Goal: Task Accomplishment & Management: Manage account settings

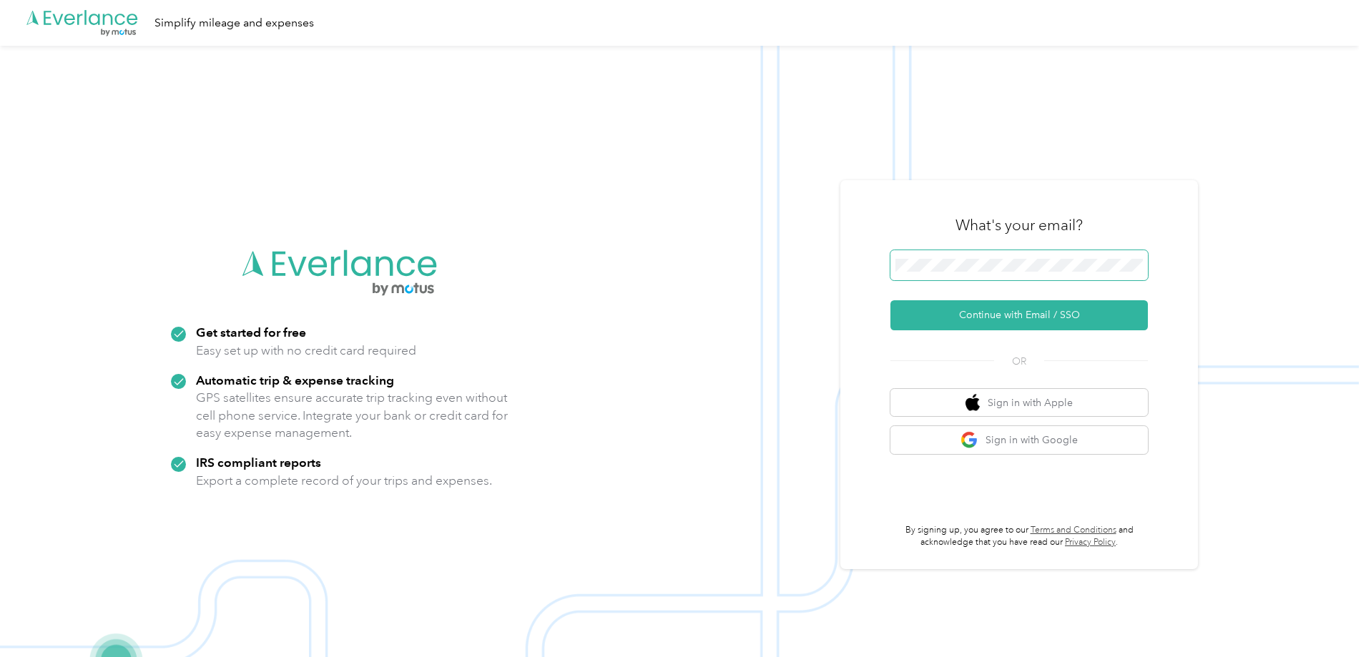
click at [1006, 257] on span at bounding box center [1018, 265] width 257 height 30
click at [1012, 312] on button "Continue with Email / SSO" at bounding box center [1018, 315] width 257 height 30
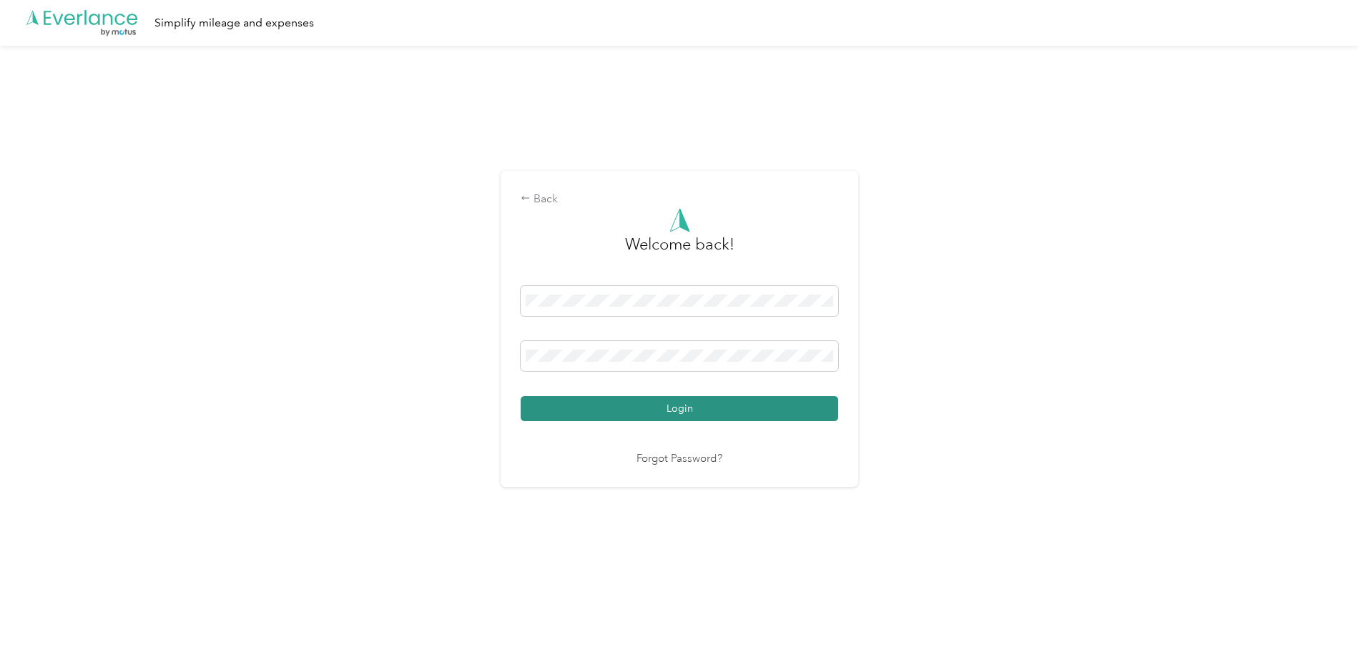
click at [632, 413] on button "Login" at bounding box center [679, 408] width 317 height 25
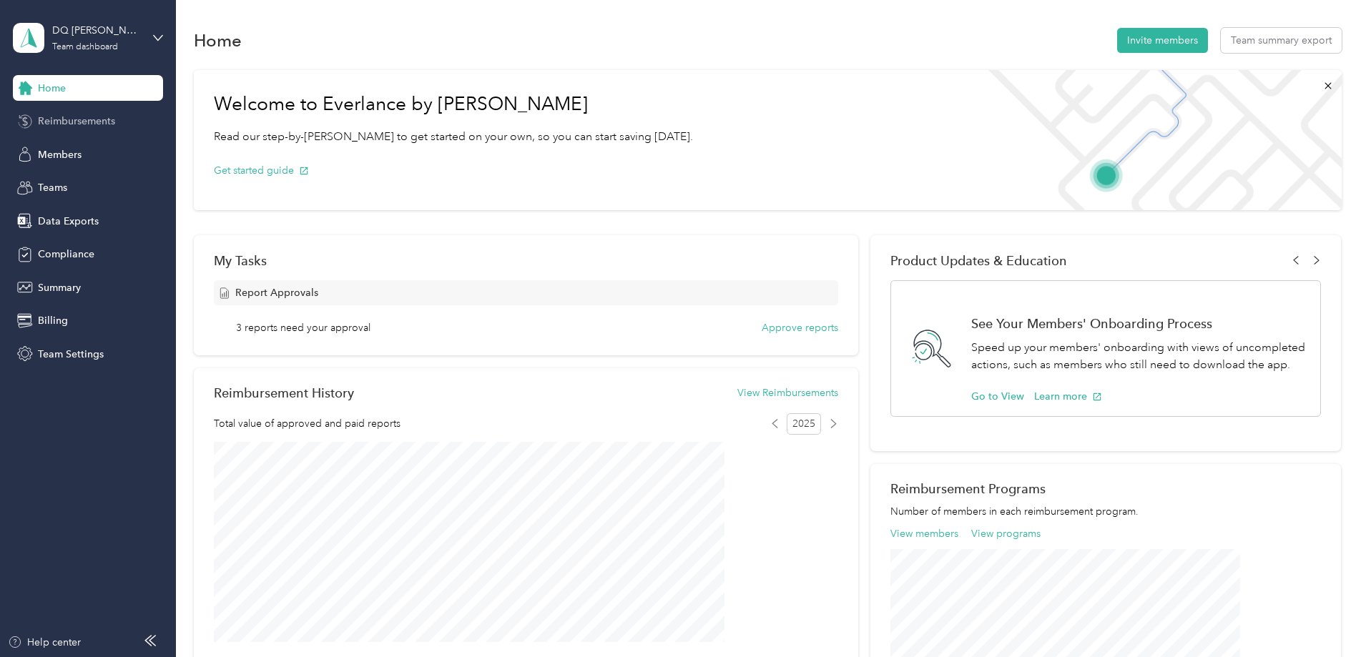
click at [61, 124] on span "Reimbursements" at bounding box center [76, 121] width 77 height 15
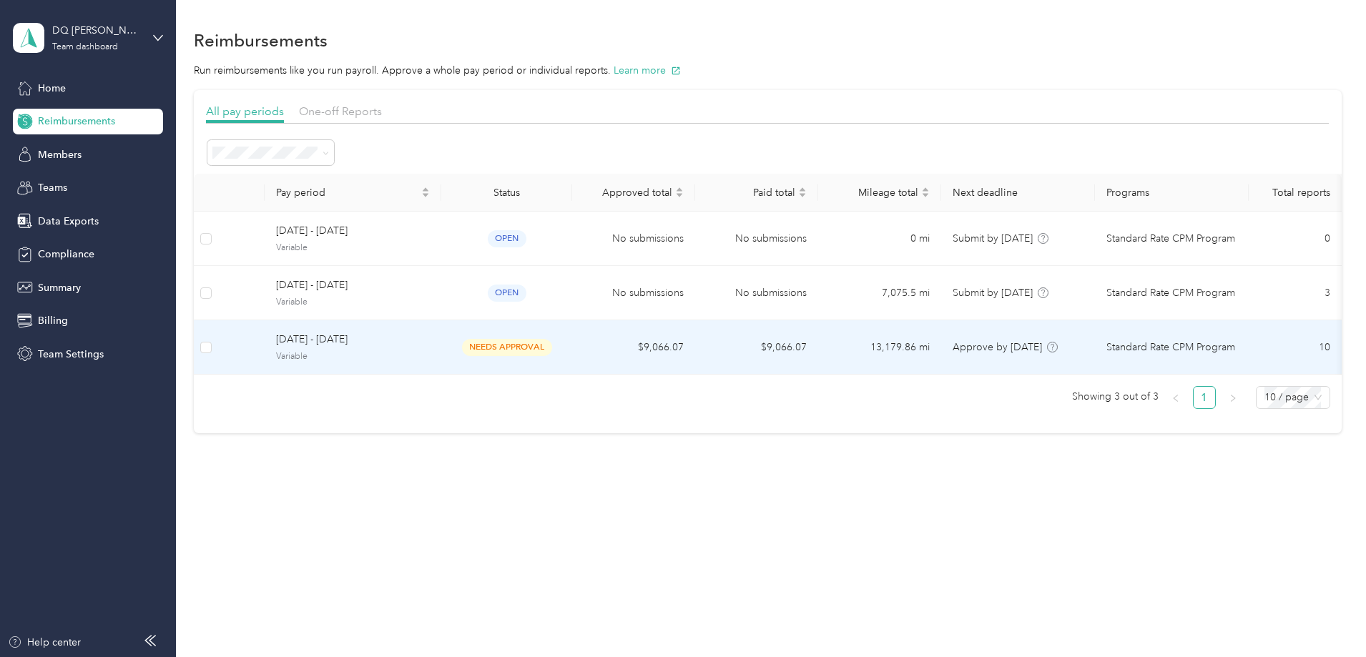
click at [430, 353] on span "Variable" at bounding box center [353, 356] width 154 height 13
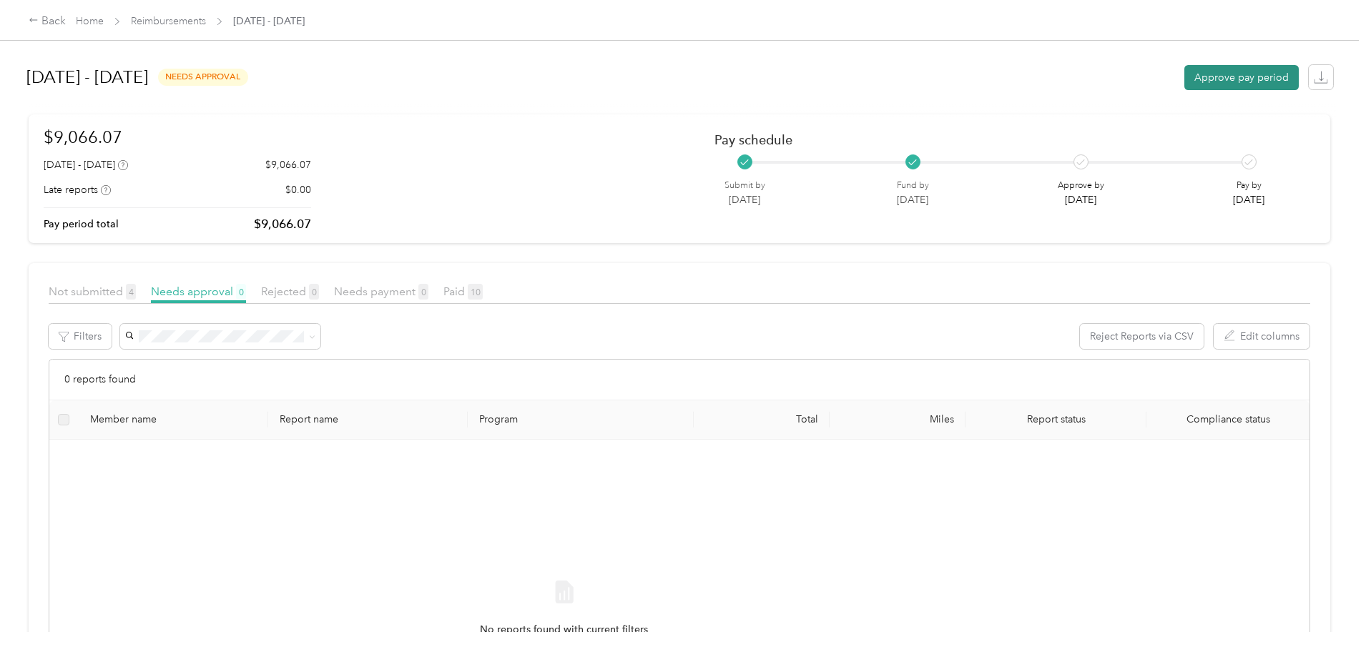
click at [1184, 79] on button "Approve pay period" at bounding box center [1241, 77] width 114 height 25
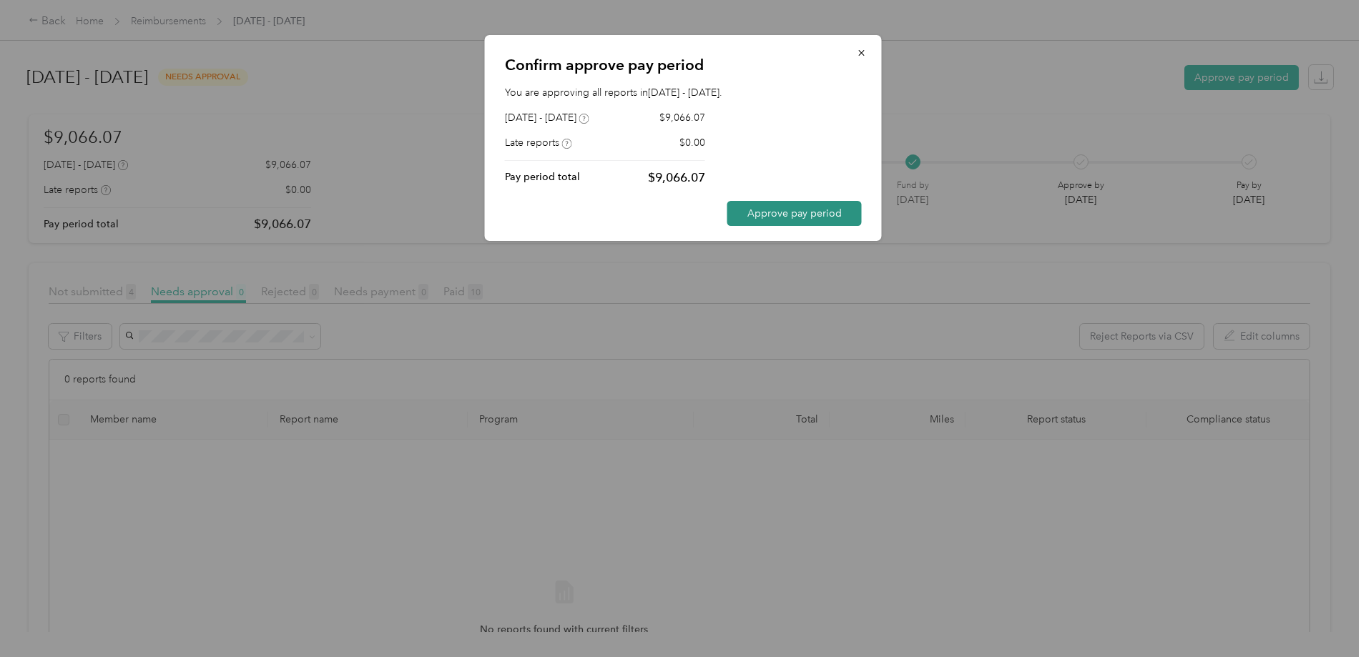
click at [792, 218] on button "Approve pay period" at bounding box center [794, 213] width 134 height 25
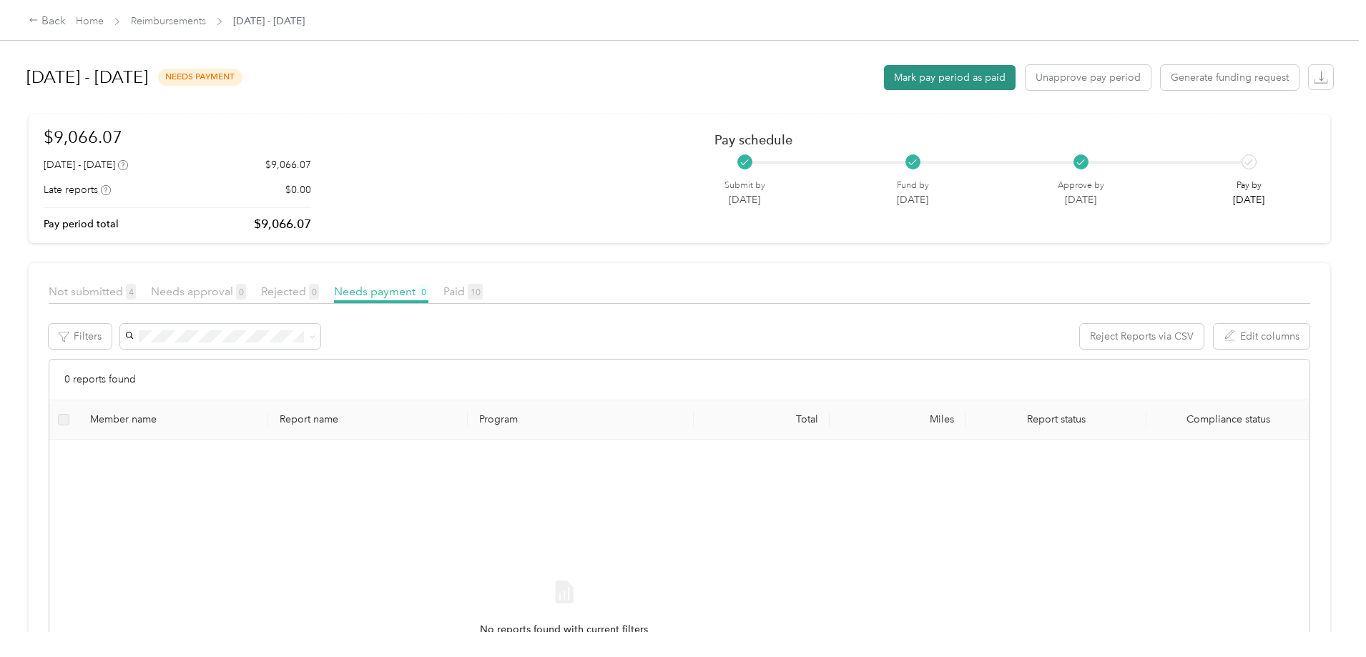
click at [884, 82] on button "Mark pay period as paid" at bounding box center [950, 77] width 132 height 25
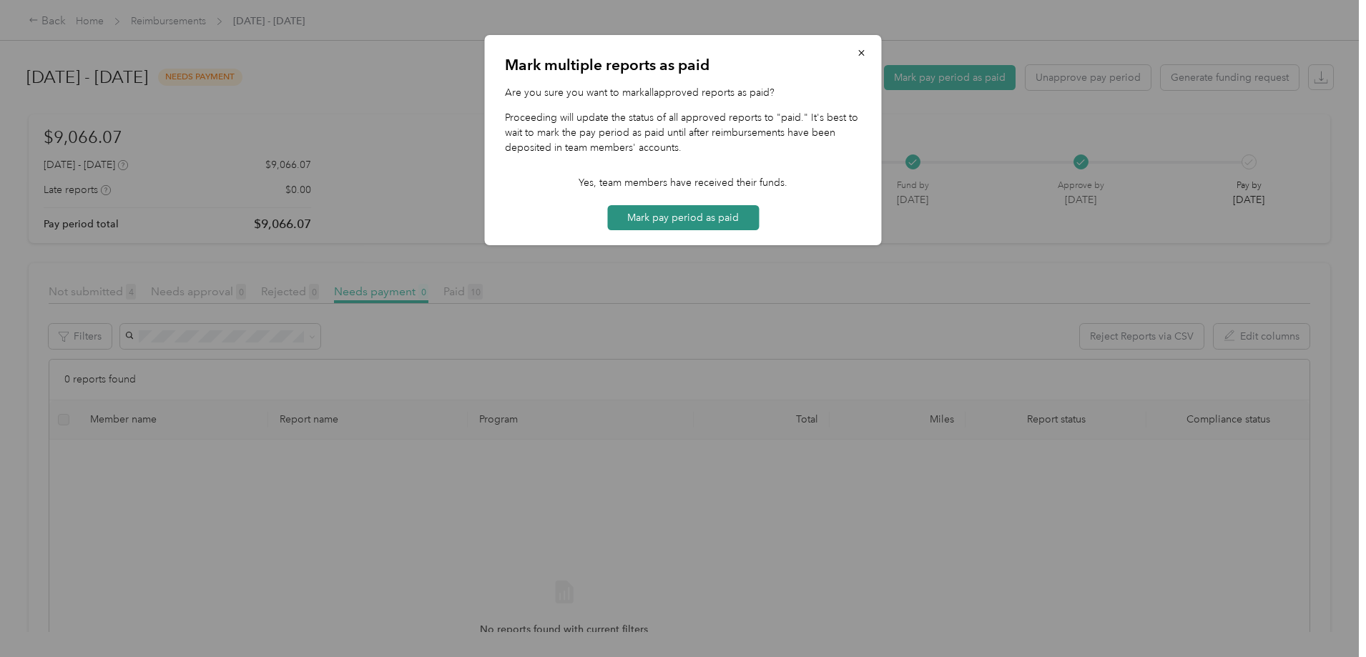
click at [717, 222] on button "Mark pay period as paid" at bounding box center [683, 217] width 152 height 25
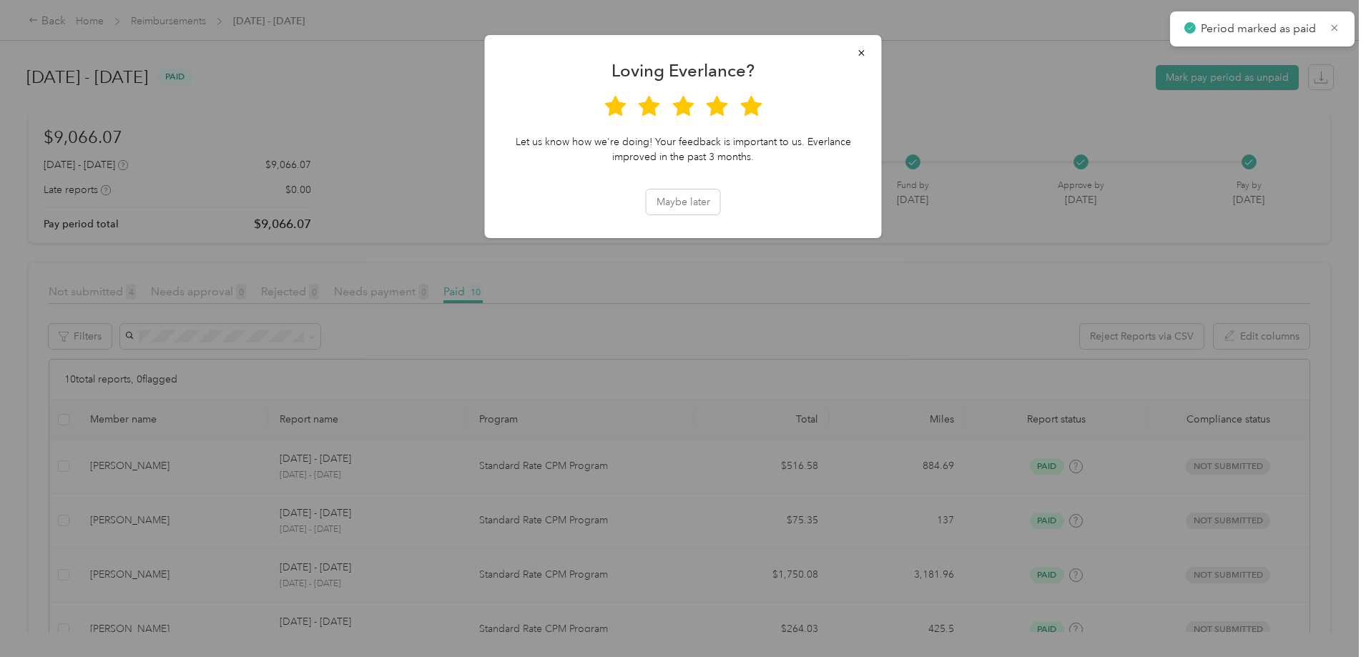
click at [750, 114] on icon at bounding box center [750, 105] width 21 height 21
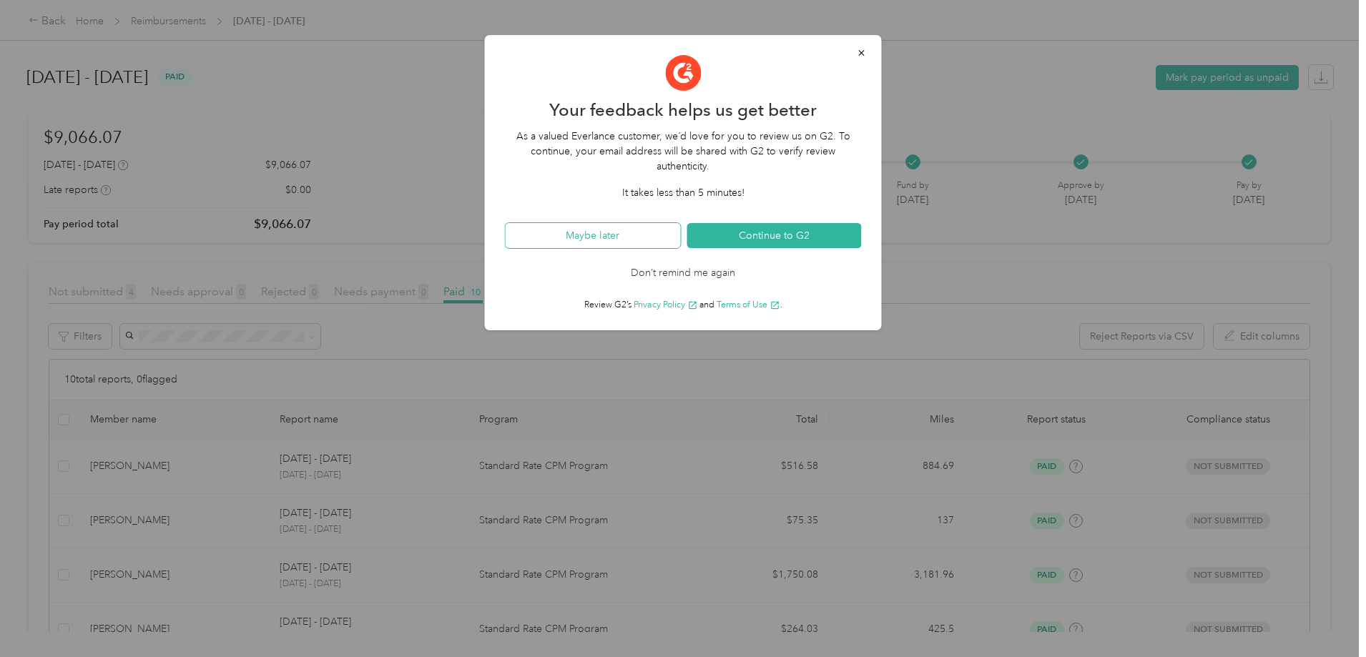
click at [593, 235] on button "Maybe later" at bounding box center [593, 235] width 175 height 25
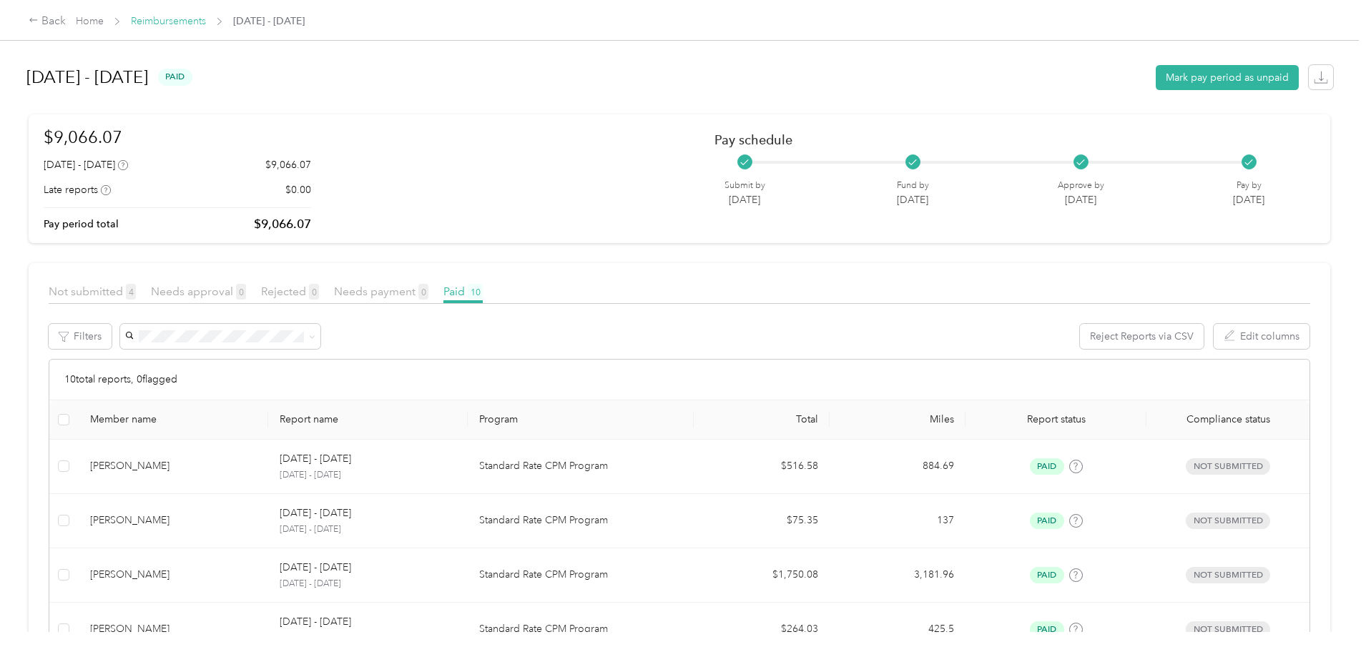
click at [206, 21] on link "Reimbursements" at bounding box center [168, 21] width 75 height 12
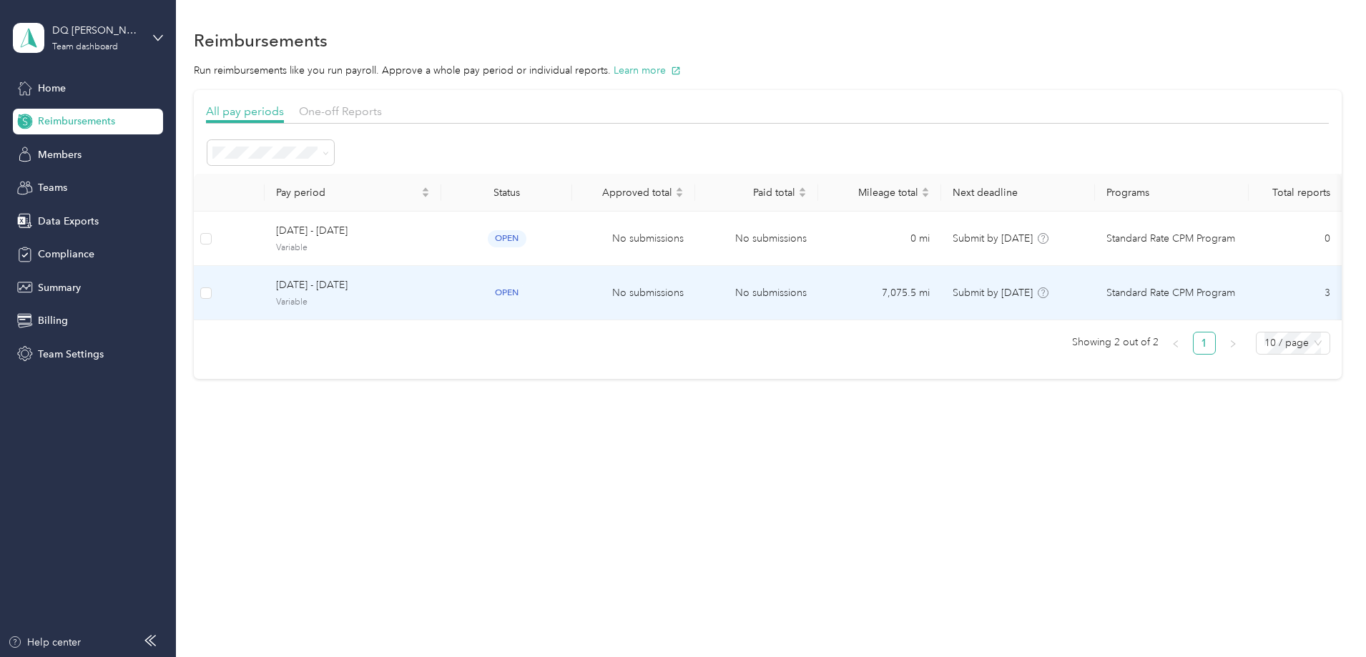
click at [408, 293] on span "[DATE] - [DATE]" at bounding box center [353, 285] width 154 height 16
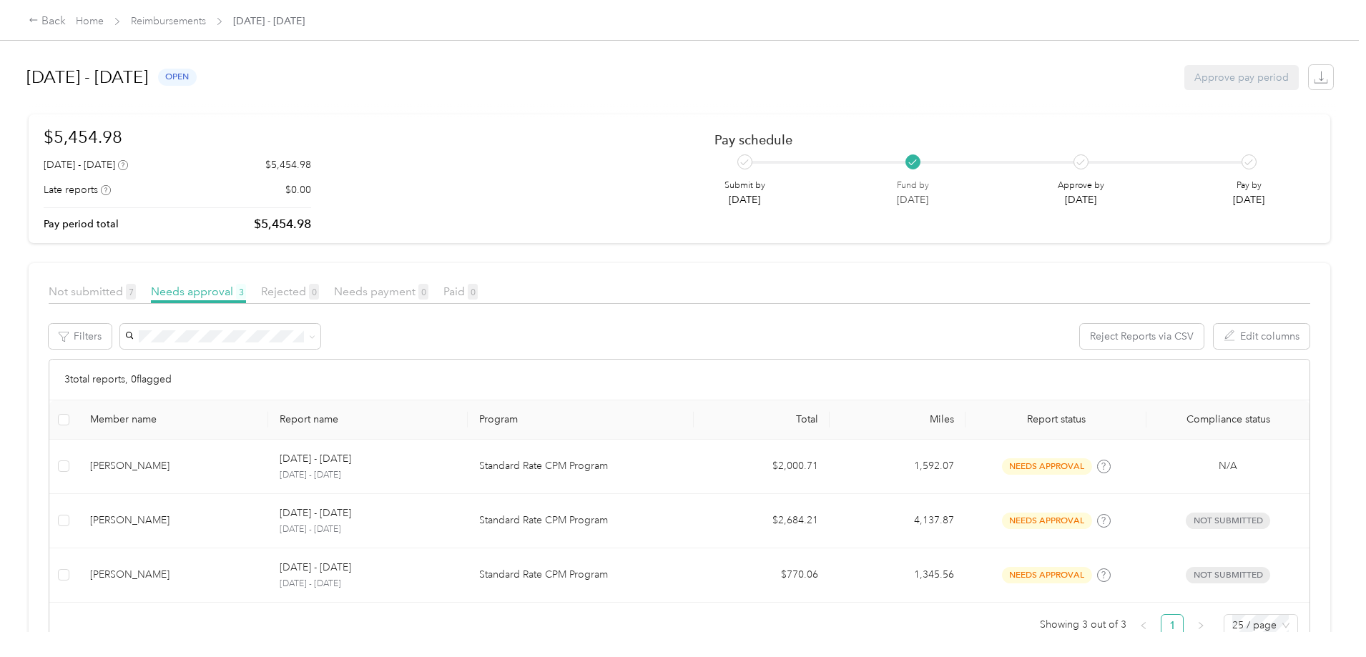
scroll to position [48, 0]
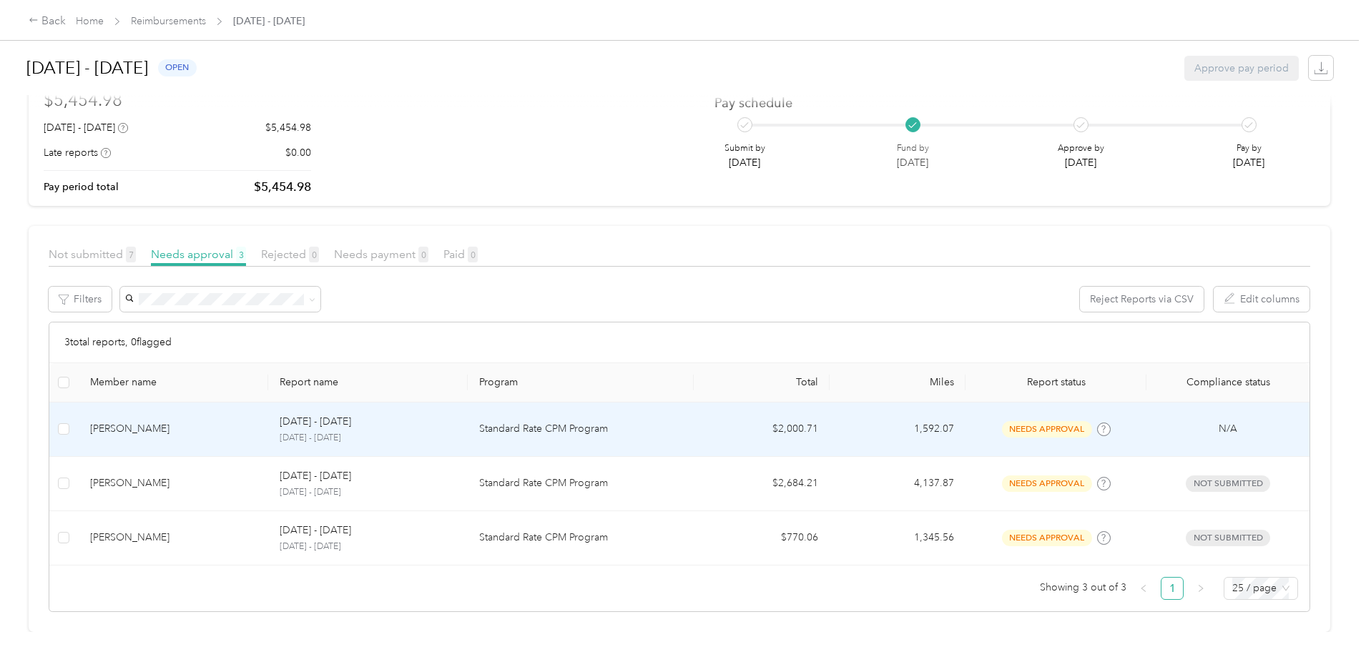
click at [365, 432] on p "[DATE] - [DATE]" at bounding box center [368, 438] width 176 height 13
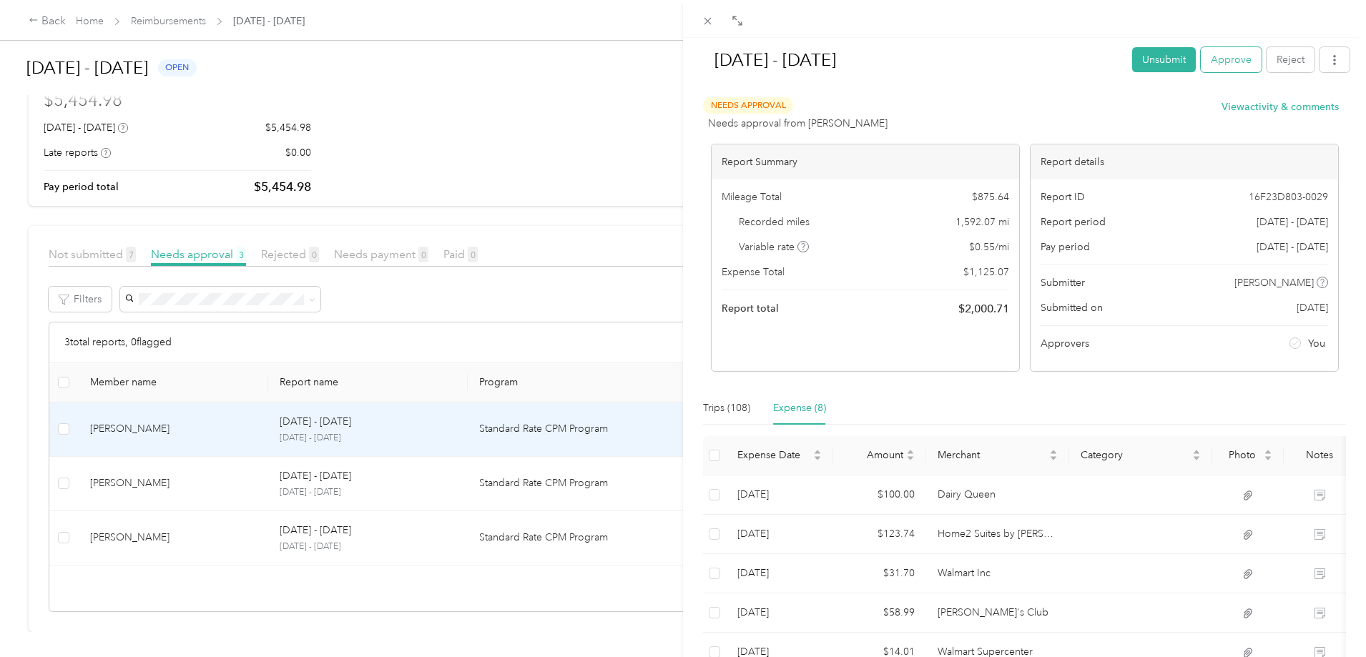
click at [1234, 62] on button "Approve" at bounding box center [1231, 59] width 61 height 25
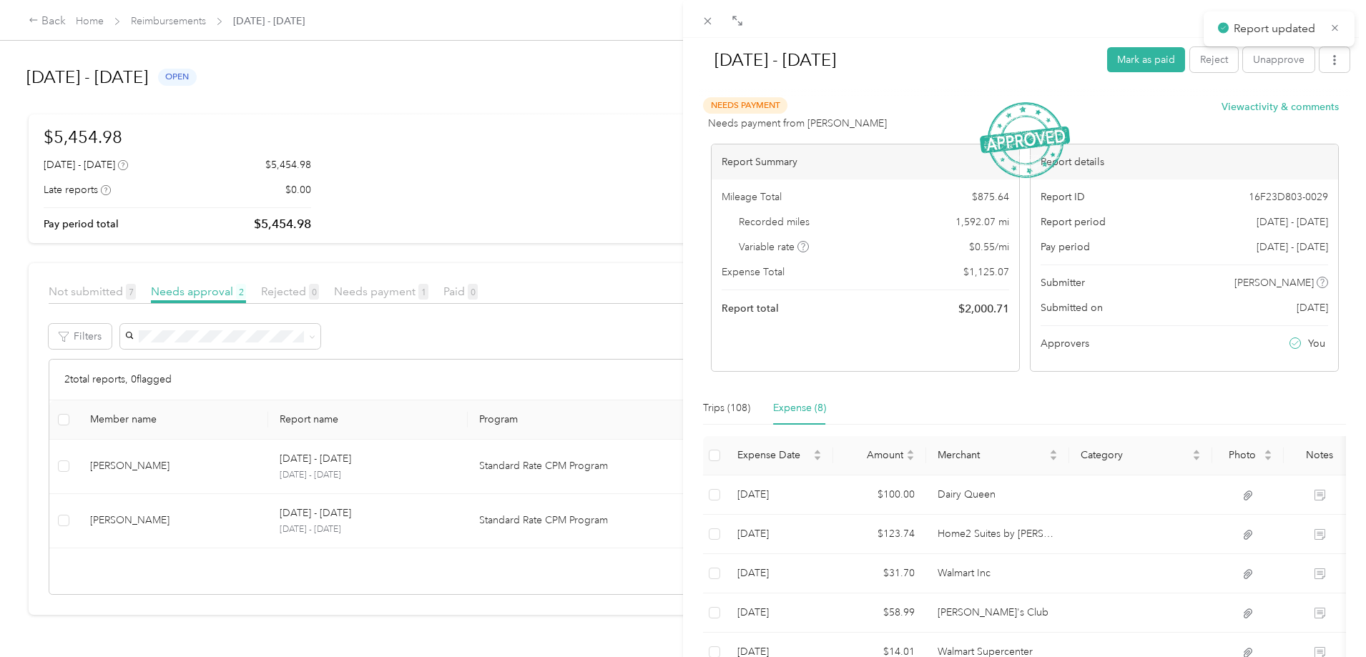
click at [225, 526] on div "[DATE] - [DATE] Mark as paid Reject Unapprove Needs Payment Needs payment from …" at bounding box center [683, 328] width 1366 height 657
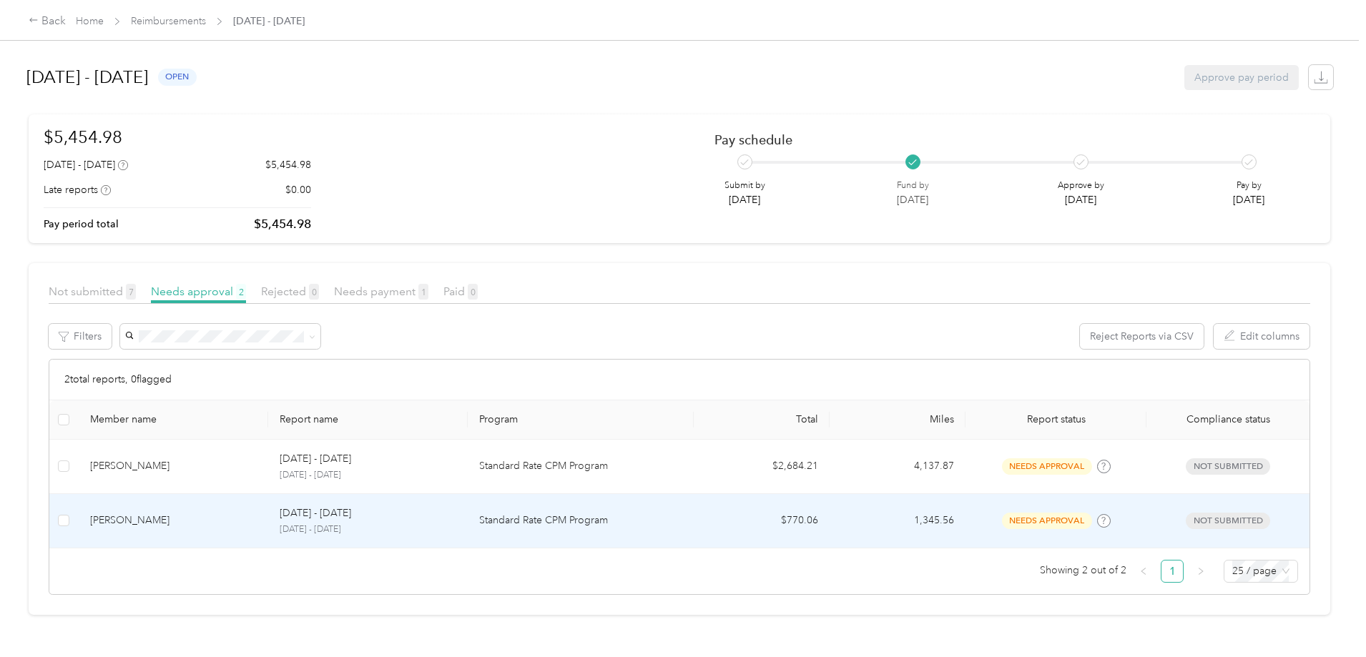
click at [257, 524] on div "[PERSON_NAME]" at bounding box center [173, 521] width 167 height 16
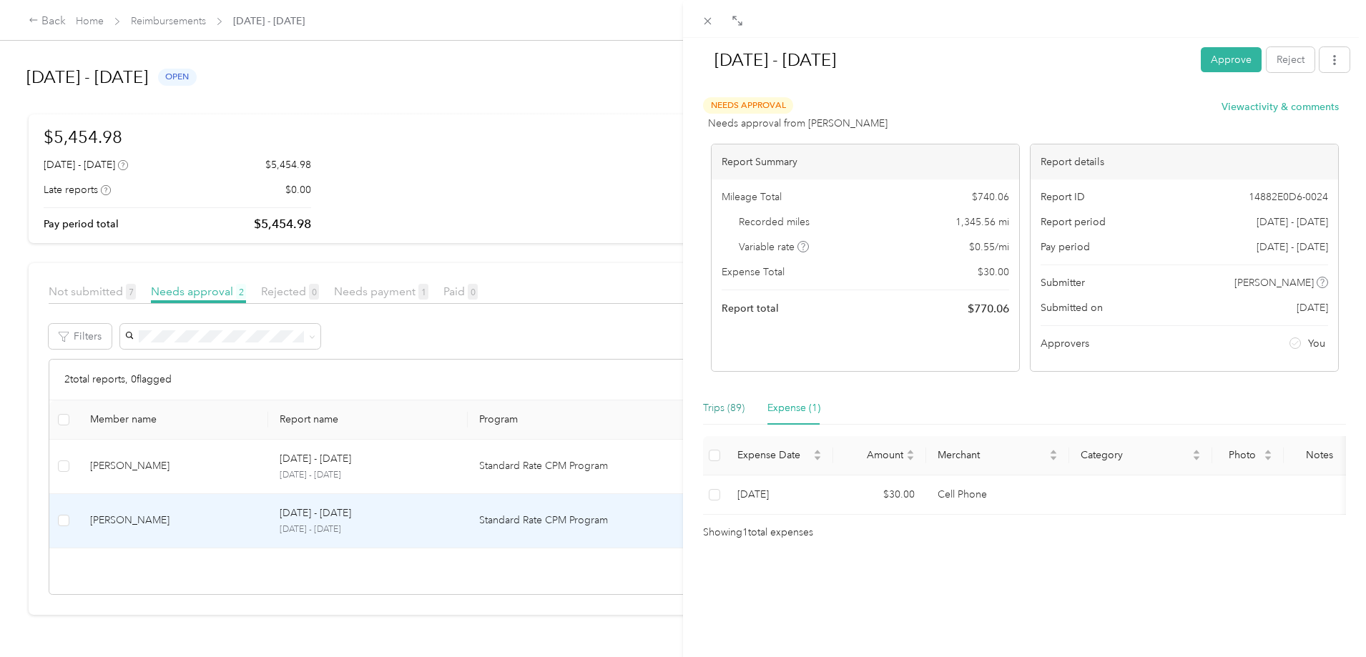
click at [716, 409] on div "Trips (89)" at bounding box center [723, 408] width 41 height 16
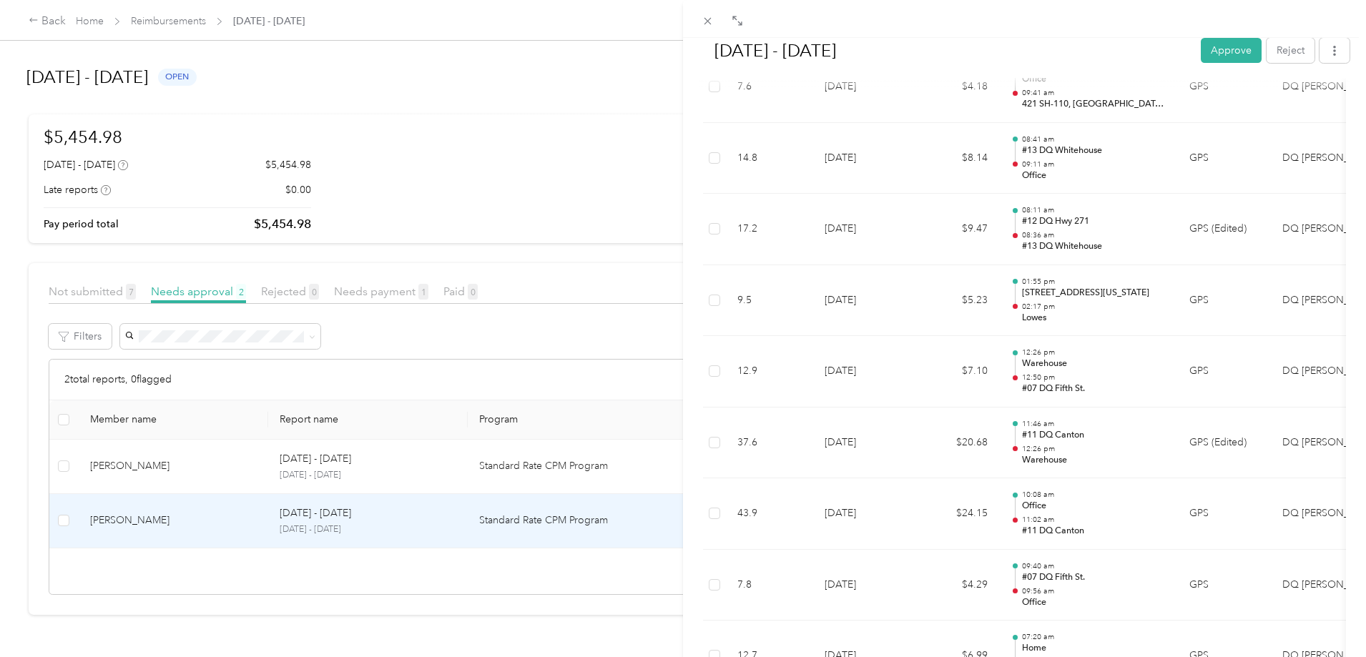
scroll to position [4791, 0]
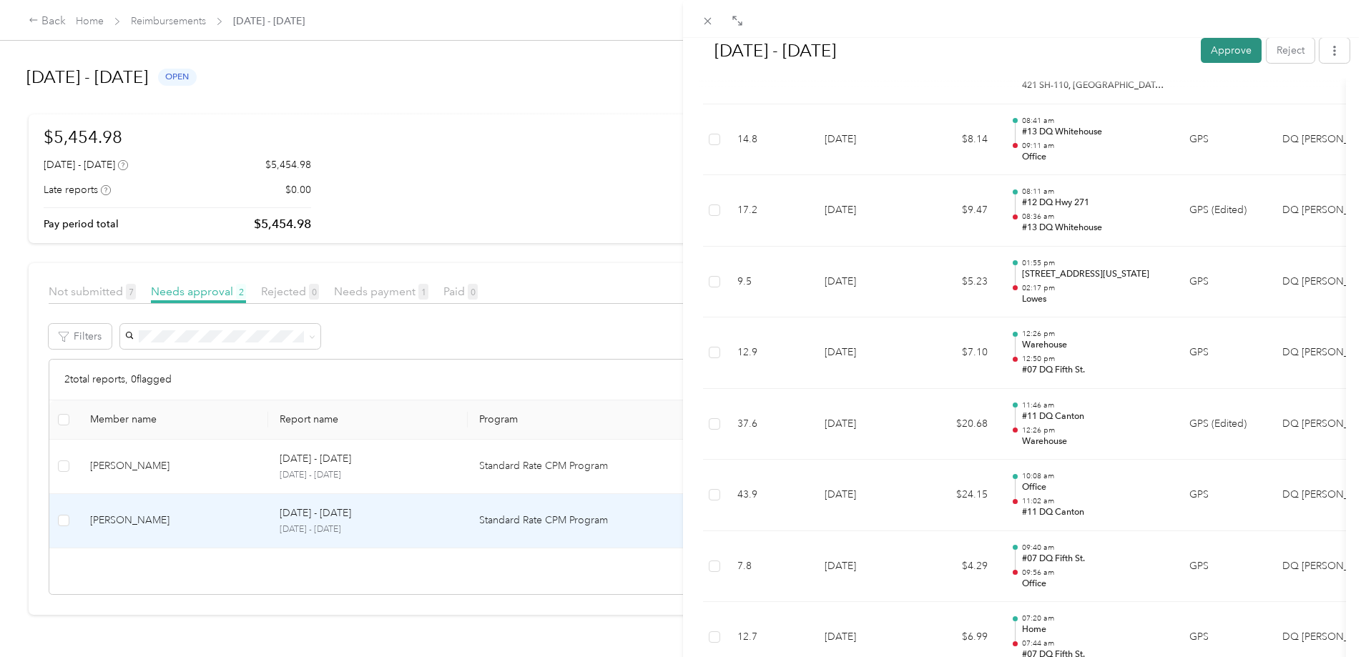
click at [1232, 51] on button "Approve" at bounding box center [1231, 50] width 61 height 25
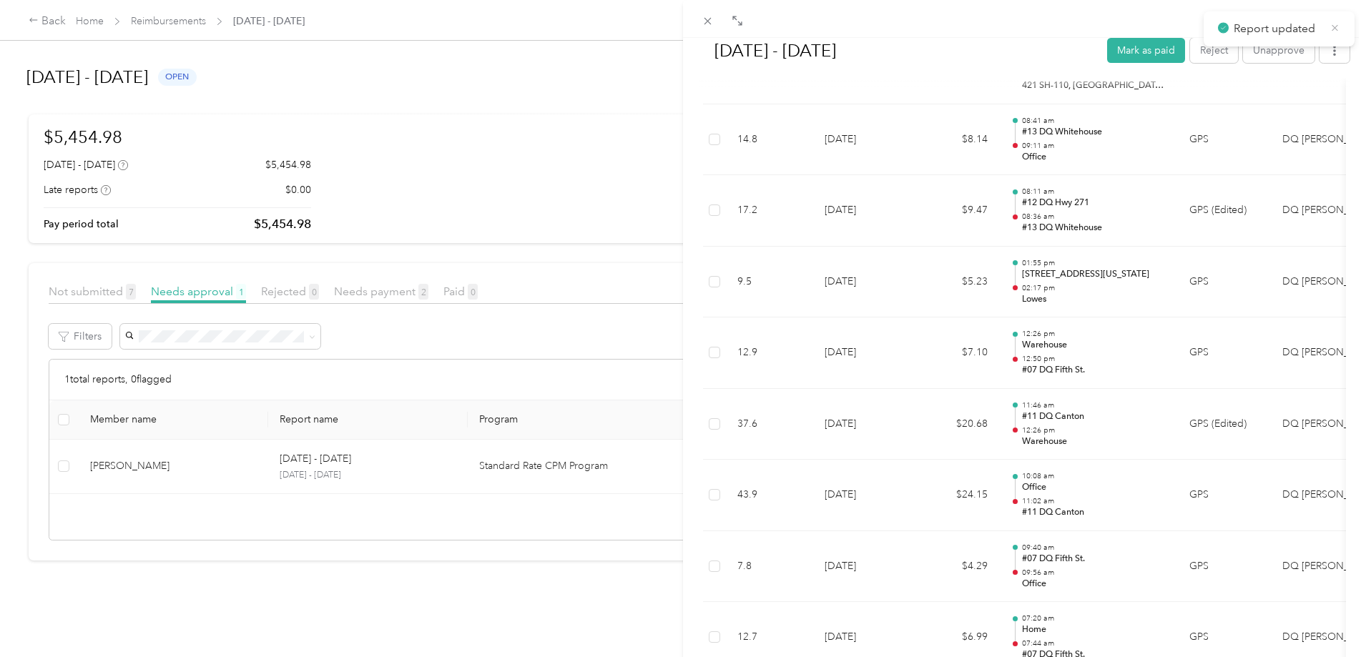
click at [1333, 30] on icon at bounding box center [1334, 27] width 11 height 13
click at [430, 482] on div "[DATE] - [DATE] Mark as paid Reject Unapprove Needs Payment Needs payment from …" at bounding box center [683, 328] width 1366 height 657
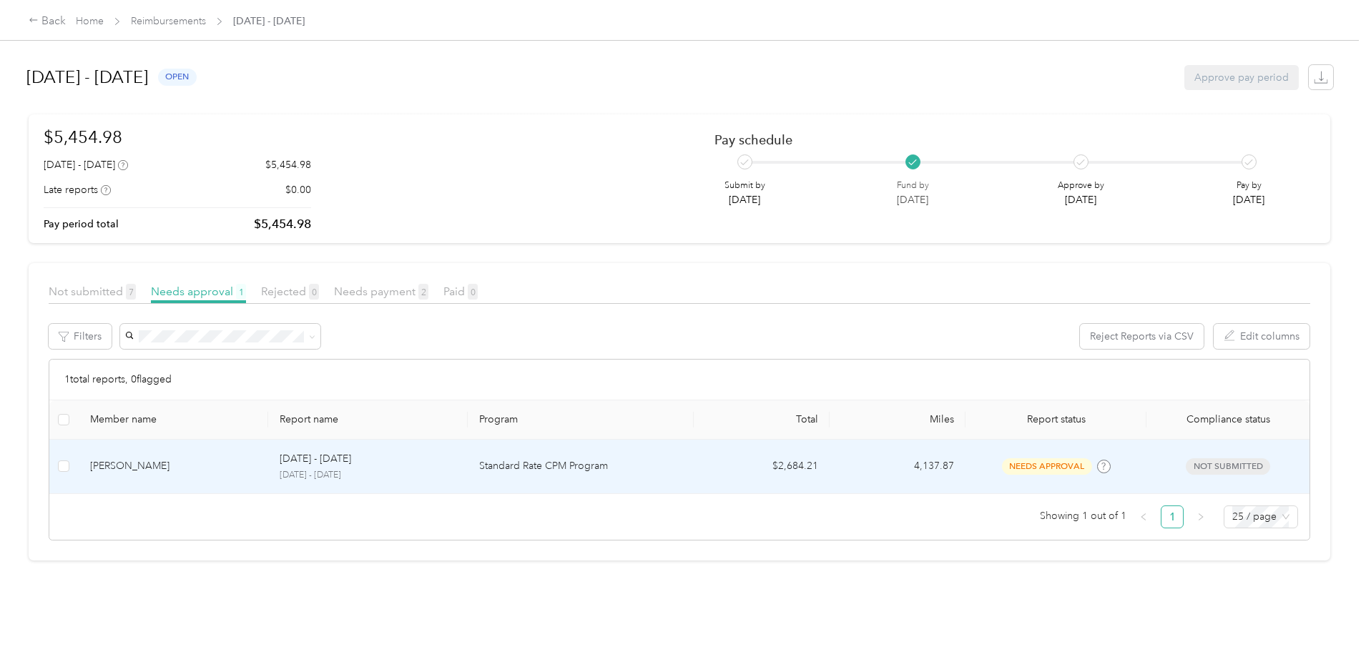
click at [455, 462] on div "[DATE] - [DATE]" at bounding box center [368, 459] width 176 height 16
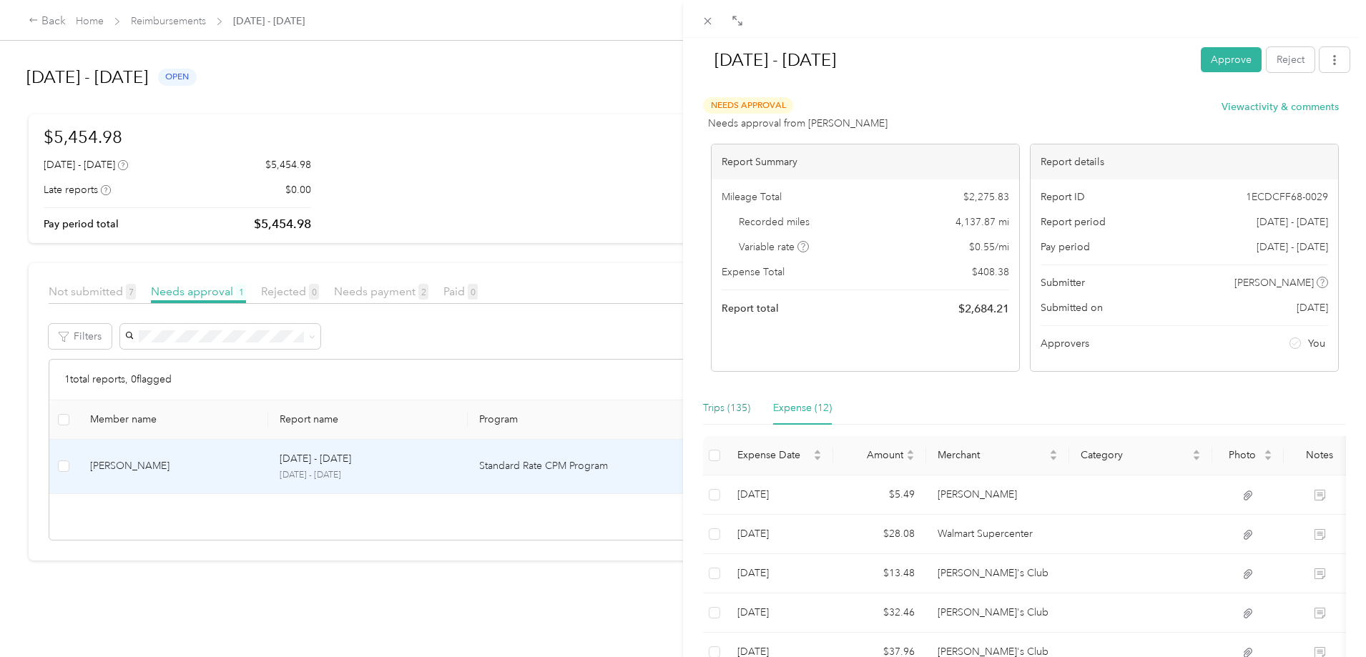
click at [734, 406] on div "Trips (135)" at bounding box center [726, 408] width 47 height 16
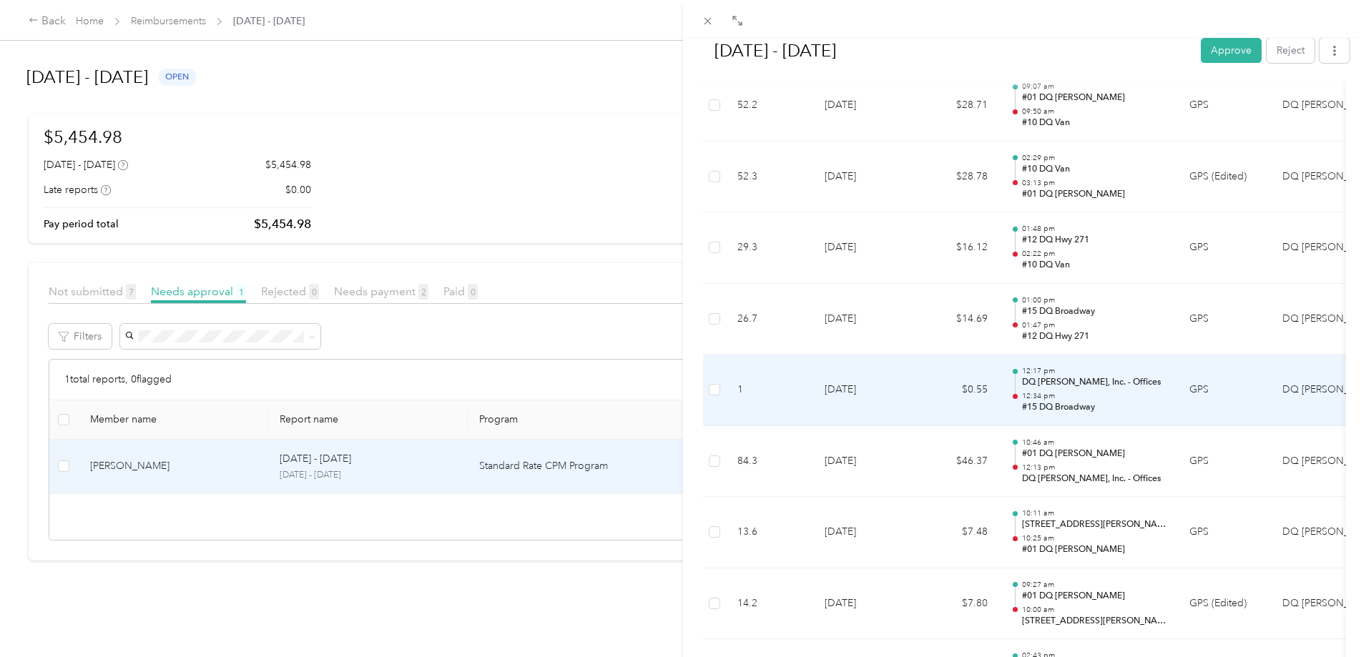
scroll to position [2360, 0]
